Goal: Obtain resource: Obtain resource

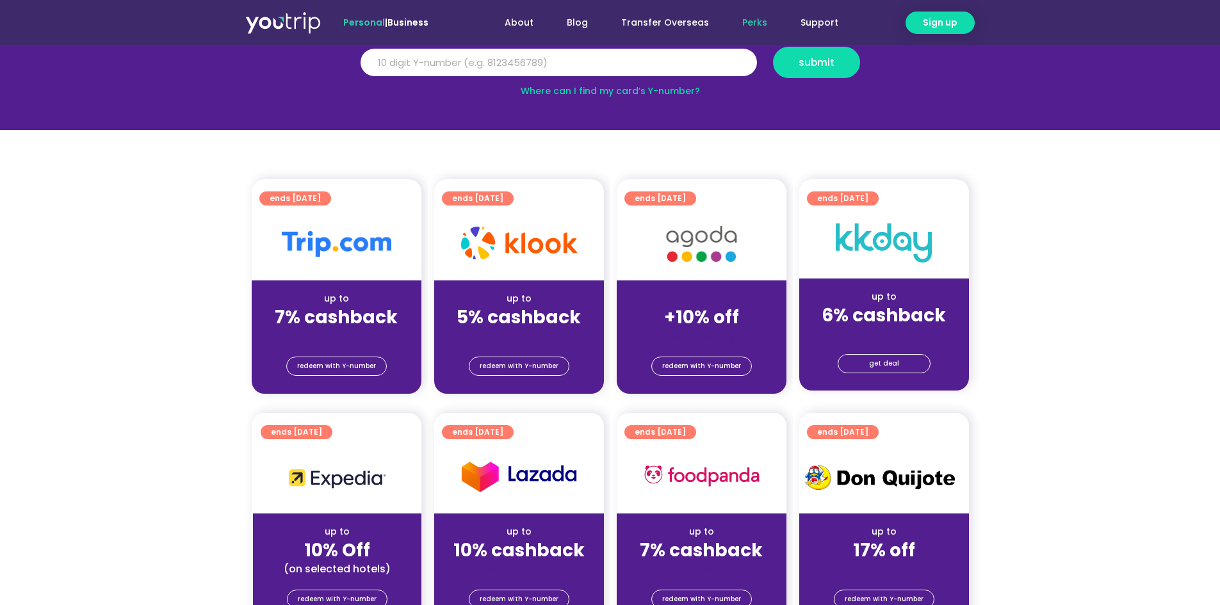
scroll to position [192, 0]
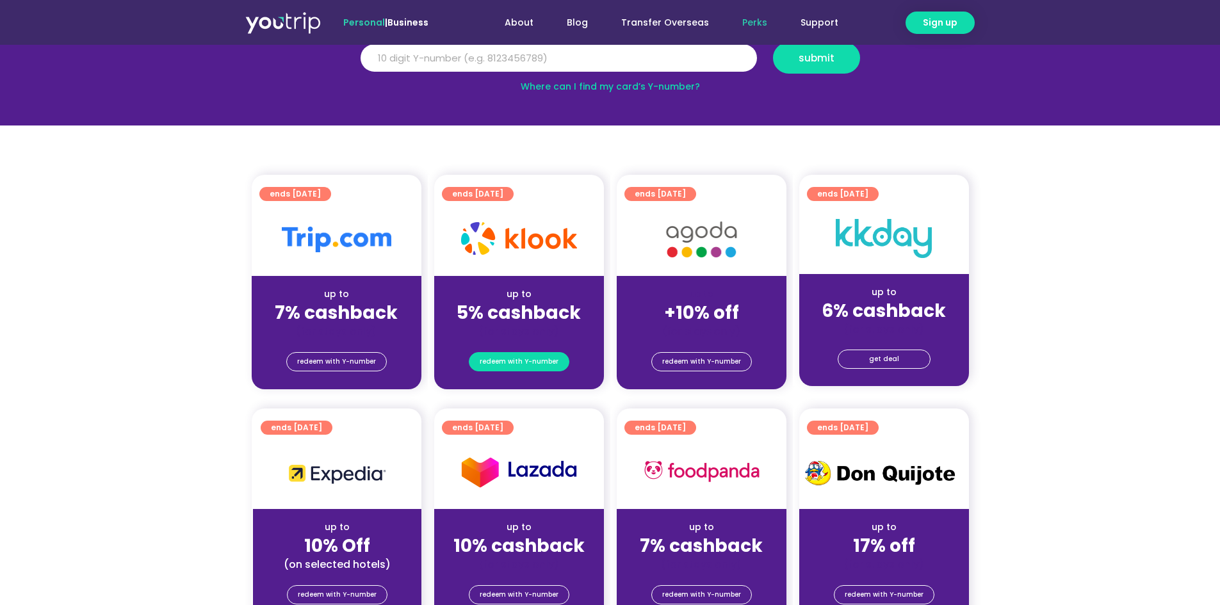
click at [534, 365] on span "redeem with Y-number" at bounding box center [519, 362] width 79 height 18
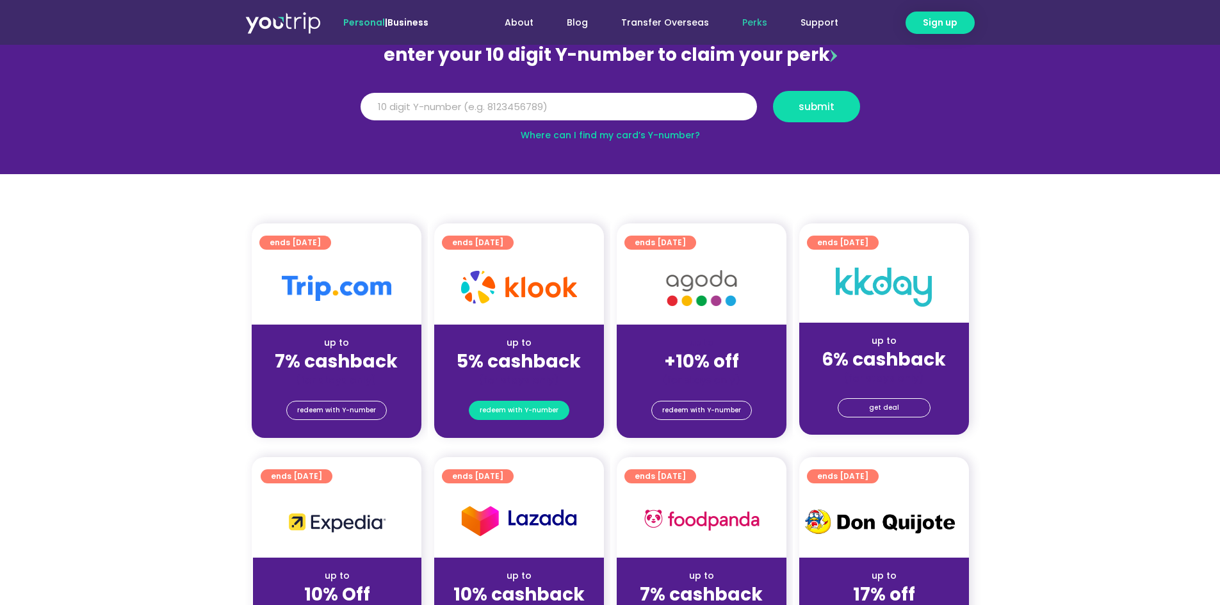
scroll to position [141, 0]
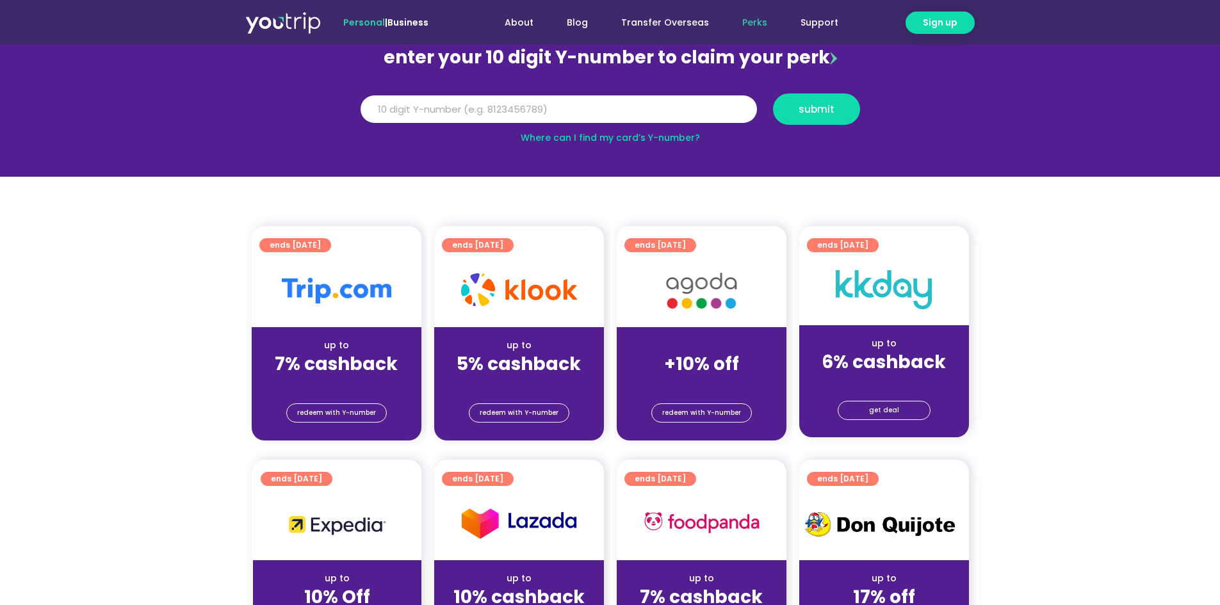
click at [534, 367] on strong "5% cashback" at bounding box center [519, 364] width 124 height 25
click at [493, 263] on div at bounding box center [519, 290] width 170 height 73
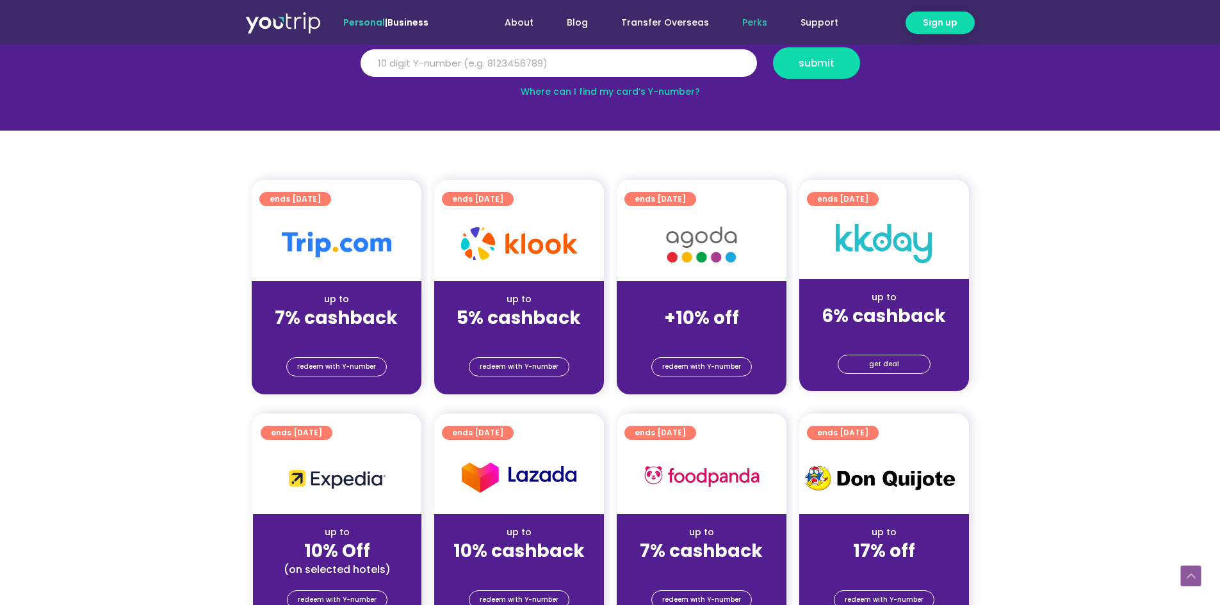
scroll to position [333, 0]
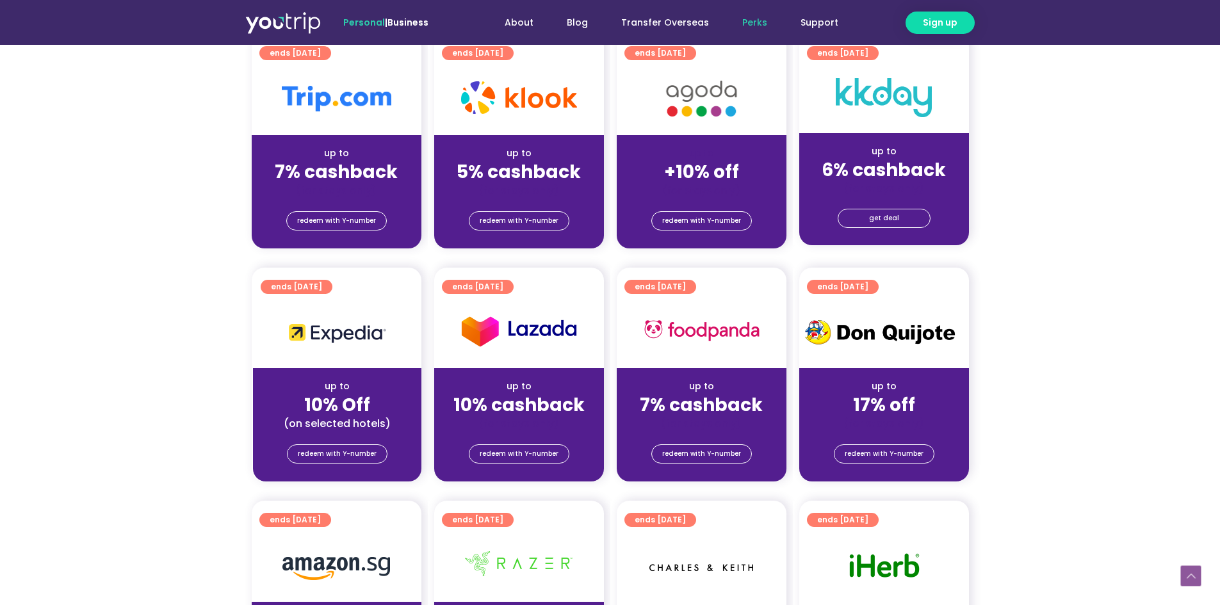
click at [521, 198] on div "redeem with Y-number" at bounding box center [519, 222] width 170 height 51
click at [543, 196] on div "(for stays only)" at bounding box center [519, 190] width 149 height 13
drag, startPoint x: 532, startPoint y: 177, endPoint x: 1119, endPoint y: 339, distance: 609.2
click at [1119, 339] on section "ends [DATE] up to 10% Off (on selected hotels) redeem with Y-number ends [DATE]…" at bounding box center [610, 383] width 1220 height 230
click at [585, 140] on div "up to 5% cashback (for stays only)" at bounding box center [519, 166] width 170 height 62
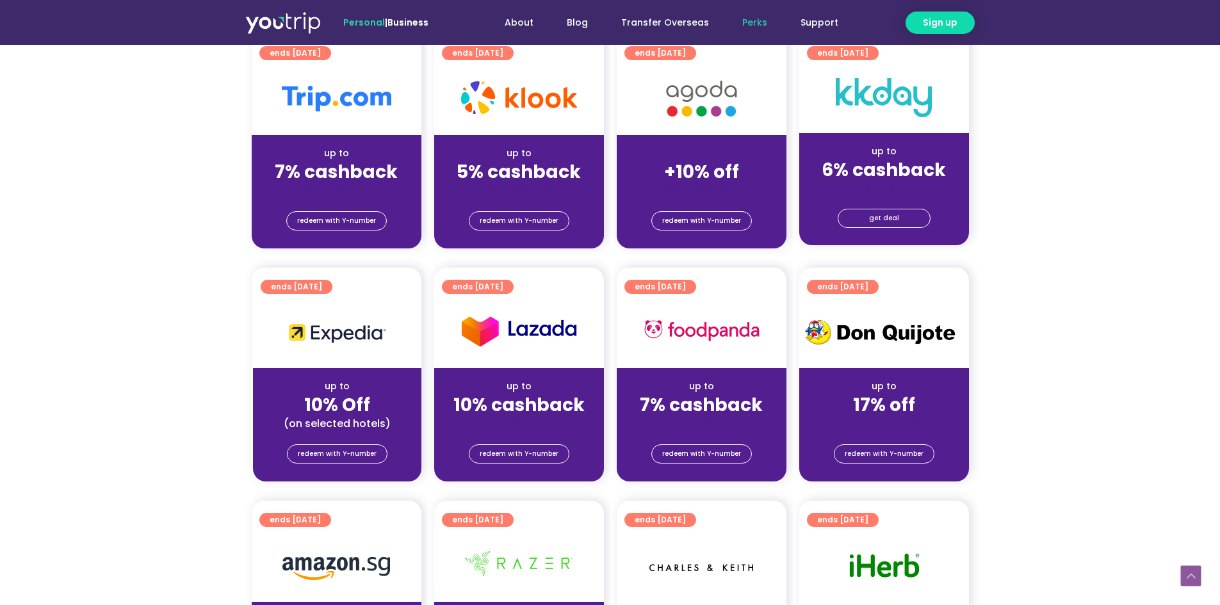
click at [470, 53] on span "ends [DATE]" at bounding box center [477, 53] width 51 height 14
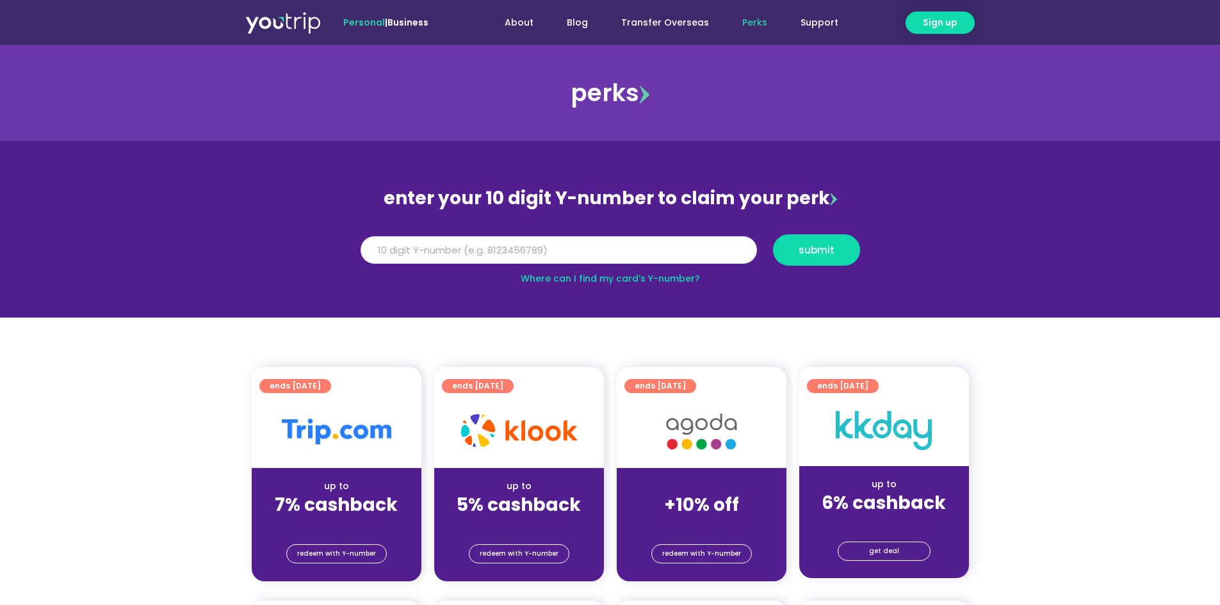
click at [582, 256] on input "Y Number" at bounding box center [559, 250] width 397 height 28
